Goal: Task Accomplishment & Management: Use online tool/utility

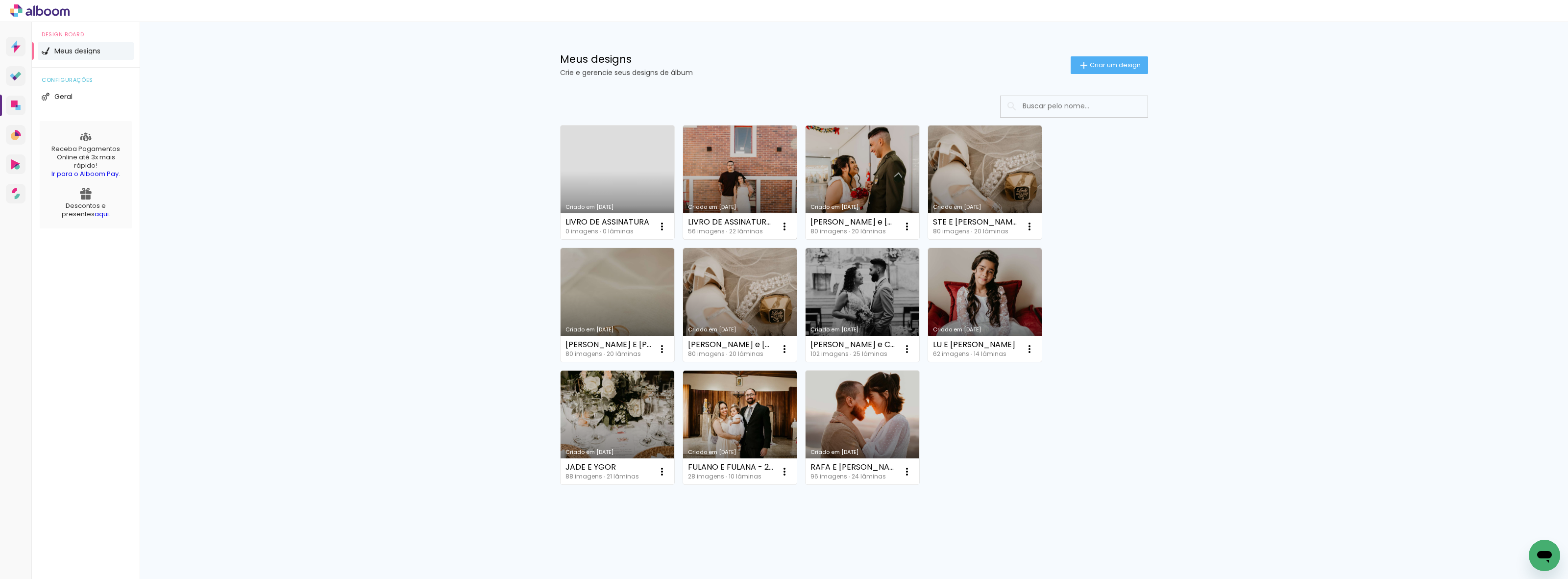
click at [741, 170] on link "Criado em [DATE]" at bounding box center [740, 182] width 114 height 114
